Goal: Transaction & Acquisition: Download file/media

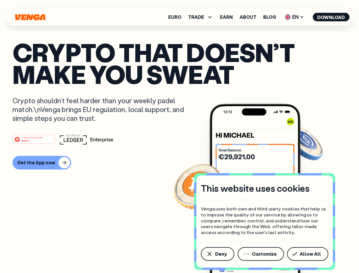
click at [179, 136] on div "#1 PRODUCT OF THE MONTH Web3" at bounding box center [179, 139] width 334 height 10
click at [217, 254] on span "Deny" at bounding box center [221, 253] width 12 height 5
click at [261, 254] on img at bounding box center [254, 199] width 91 height 190
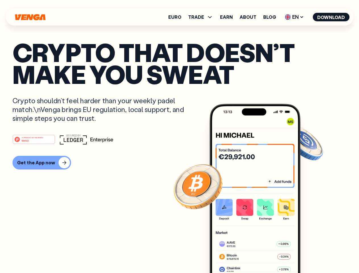
click at [308, 254] on article "Crypto that doesn’t make you sweat Crypto shouldn’t feel harder than your weekl…" at bounding box center [179, 147] width 334 height 213
click at [202, 17] on span "TRADE" at bounding box center [196, 17] width 16 height 5
click at [294, 17] on span "EN" at bounding box center [294, 16] width 23 height 9
click at [331, 17] on button "Download" at bounding box center [330, 17] width 37 height 9
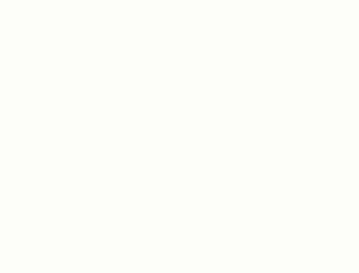
click at [41, 0] on html "This website uses cookies Venga uses both own and third-party cookies that help…" at bounding box center [179, 0] width 359 height 0
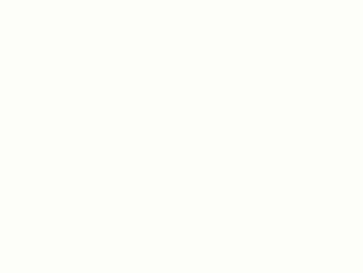
click at [35, 0] on html "This website uses cookies Venga uses both own and third-party cookies that help…" at bounding box center [181, 0] width 363 height 0
